Goal: Task Accomplishment & Management: Manage account settings

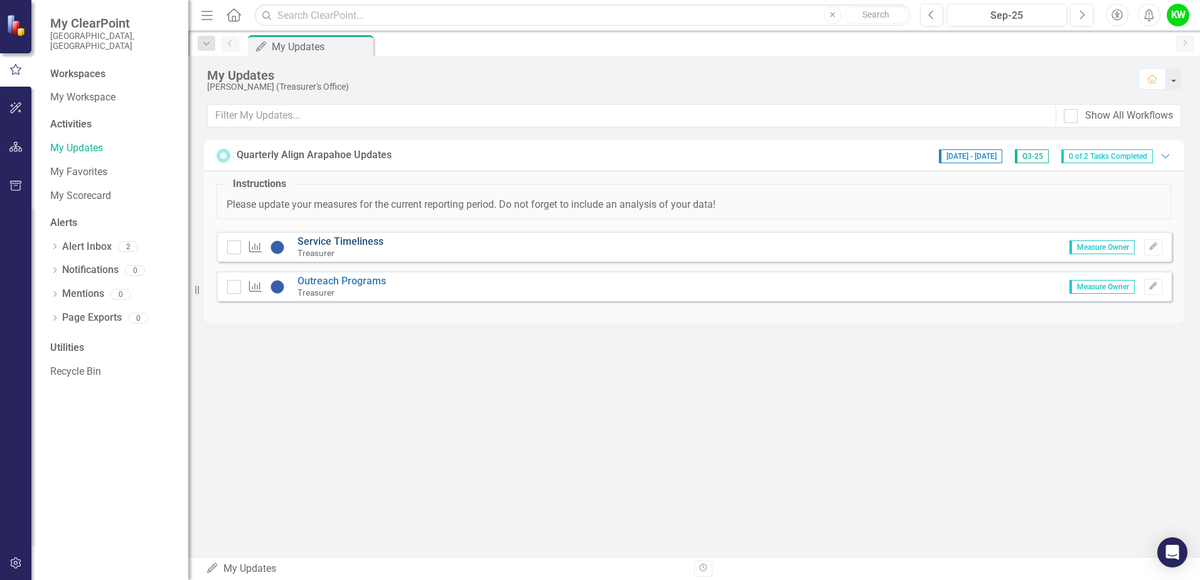
click at [338, 240] on link "Service Timeliness" at bounding box center [341, 241] width 86 height 12
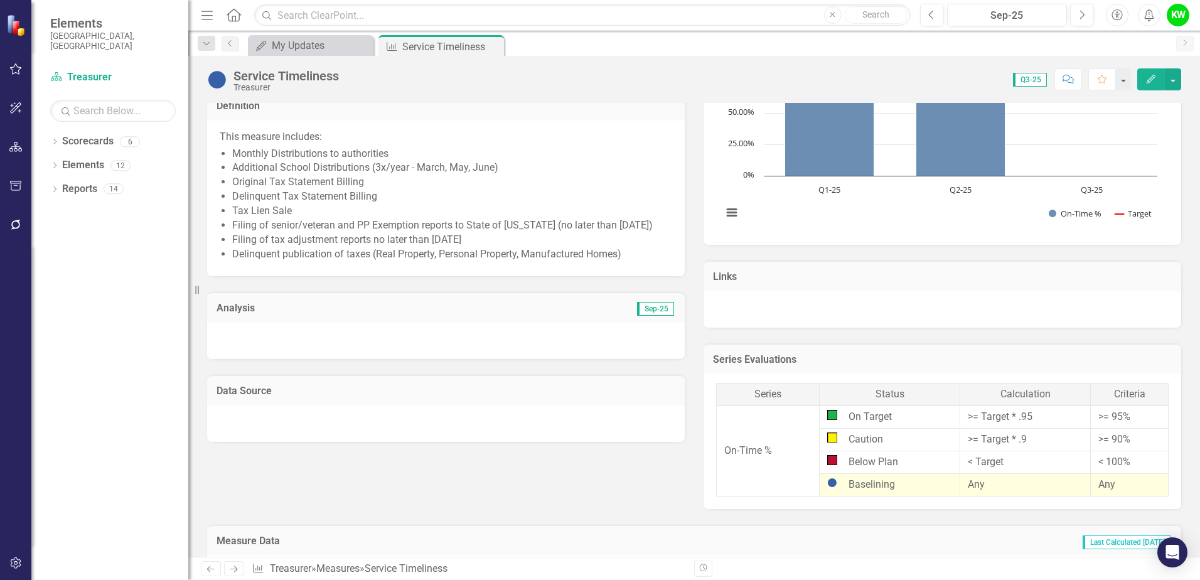
scroll to position [188, 0]
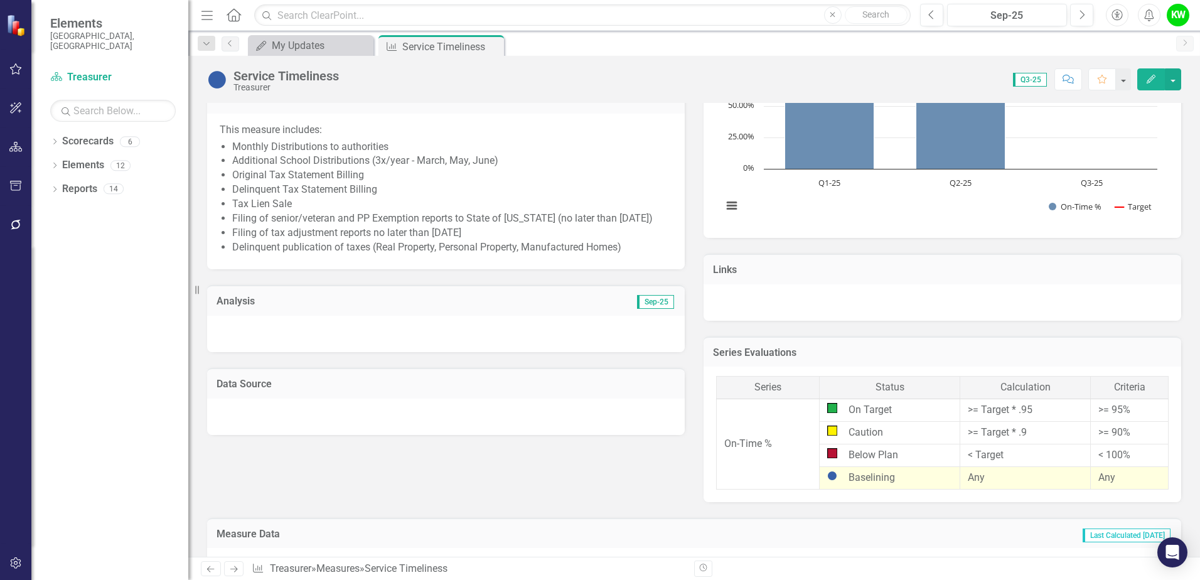
click at [252, 323] on div at bounding box center [446, 334] width 478 height 36
click at [252, 322] on div at bounding box center [446, 334] width 478 height 36
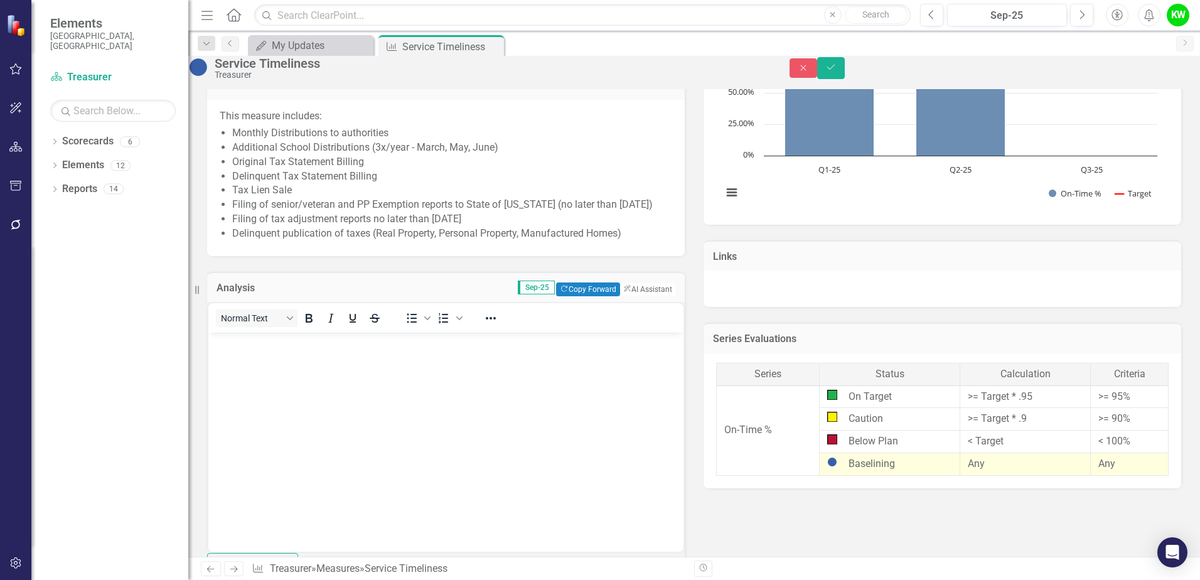
scroll to position [0, 0]
click at [237, 346] on p "Rich Text Area. Press ALT-0 for help." at bounding box center [446, 343] width 469 height 15
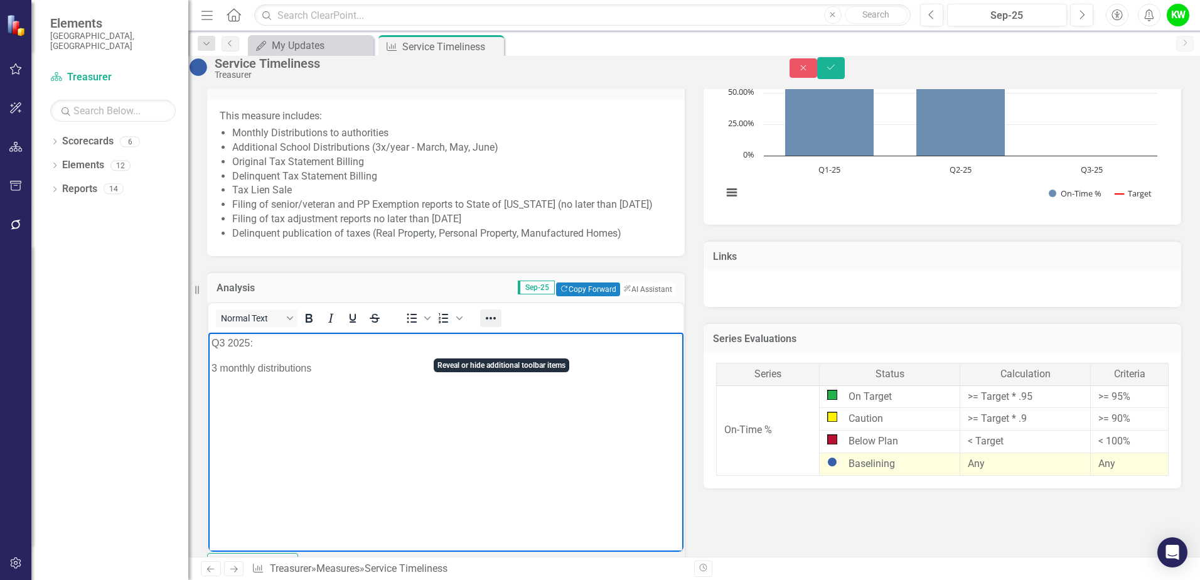
click at [496, 319] on icon "Reveal or hide additional toolbar items" at bounding box center [491, 318] width 10 height 3
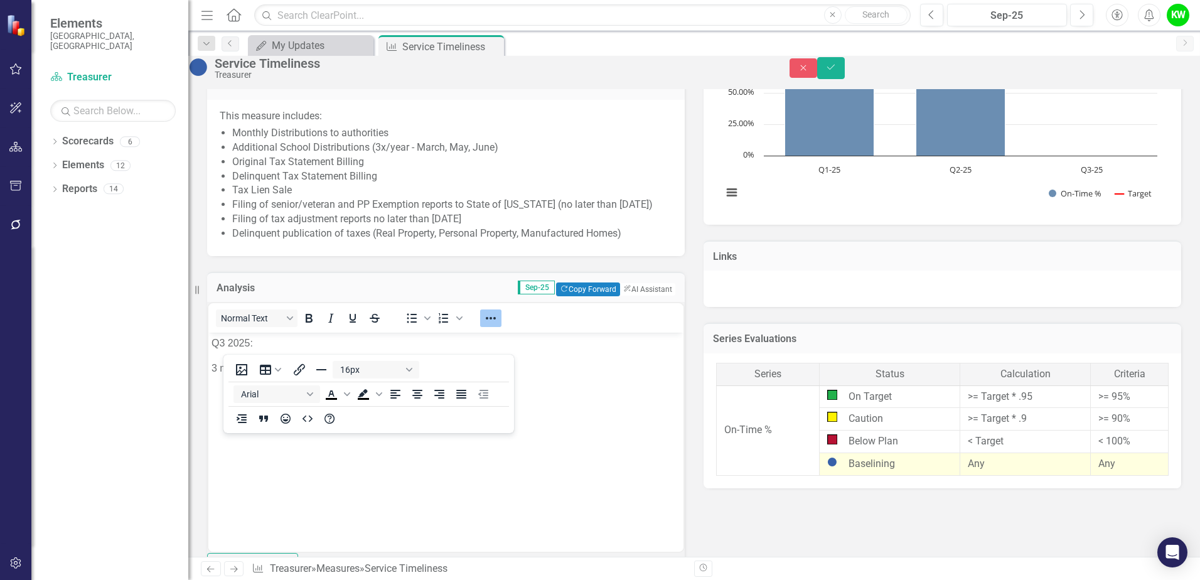
click at [559, 330] on div "Normal Text To open the popup, press Shift+Enter To open the popup, press Shift…" at bounding box center [445, 318] width 475 height 24
click at [498, 326] on icon "Reveal or hide additional toolbar items" at bounding box center [490, 318] width 15 height 15
click at [250, 384] on body "Q3 2025: 3 monthly distributions" at bounding box center [445, 427] width 475 height 188
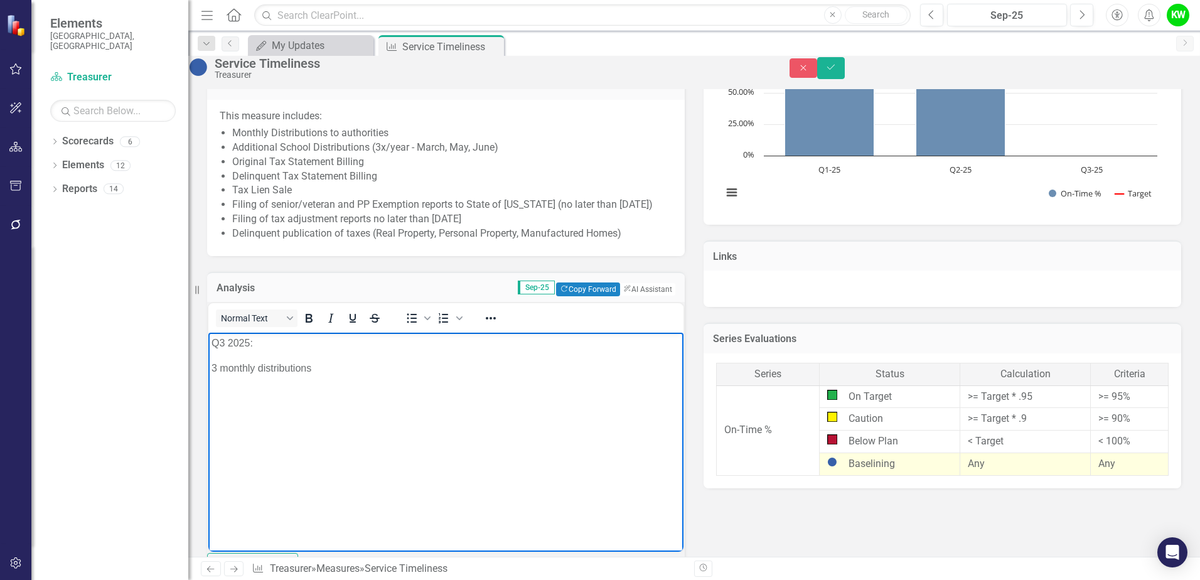
drag, startPoint x: 348, startPoint y: 378, endPoint x: 307, endPoint y: 382, distance: 41.6
click at [348, 377] on body "Q3 2025: 3 monthly distributions" at bounding box center [445, 427] width 475 height 188
click at [289, 394] on body "Q3 2025: 3 monthly distributions" at bounding box center [445, 427] width 475 height 188
drag, startPoint x: 321, startPoint y: 365, endPoint x: 335, endPoint y: 365, distance: 13.8
click at [320, 365] on p "3 monthly distributions" at bounding box center [446, 368] width 469 height 15
